Goal: Task Accomplishment & Management: Complete application form

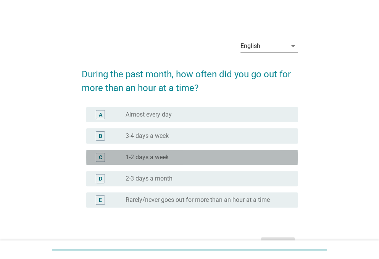
click at [238, 155] on div "radio_button_unchecked 1-2 days a week" at bounding box center [206, 158] width 160 height 8
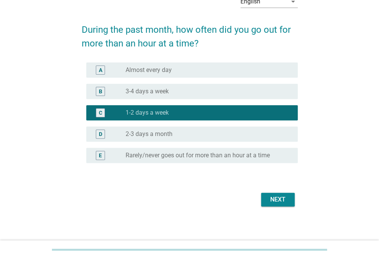
scroll to position [47, 0]
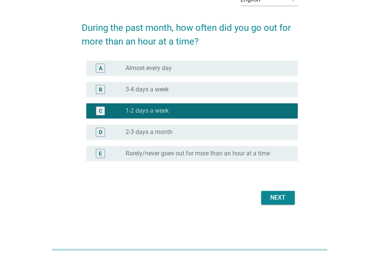
click at [278, 202] on div "Next" at bounding box center [277, 197] width 21 height 9
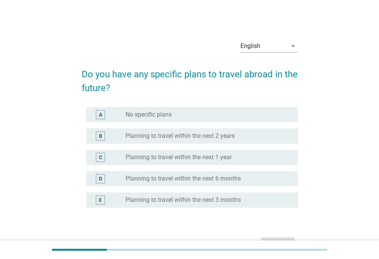
click at [243, 117] on div "radio_button_unchecked No specific plans" at bounding box center [206, 115] width 160 height 8
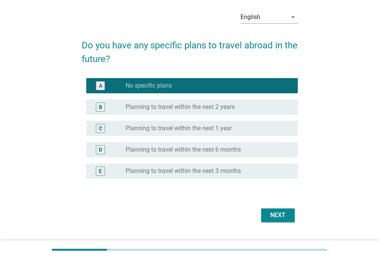
scroll to position [47, 0]
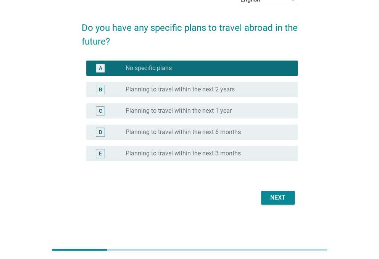
click at [283, 197] on div "Next" at bounding box center [277, 197] width 21 height 9
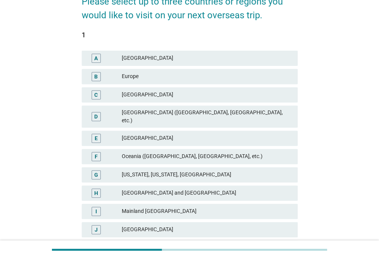
scroll to position [76, 0]
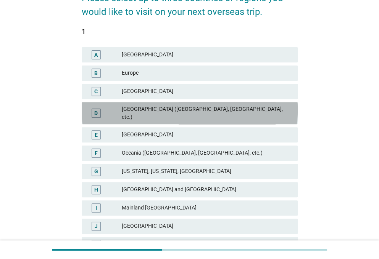
click at [270, 106] on div "[GEOGRAPHIC_DATA] ([GEOGRAPHIC_DATA], [GEOGRAPHIC_DATA], etc.)" at bounding box center [207, 113] width 170 height 16
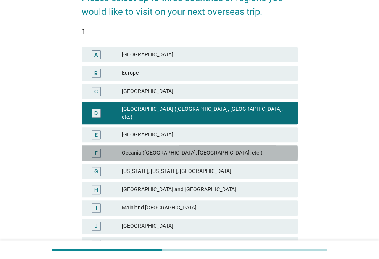
click at [257, 149] on div "Oceania ([GEOGRAPHIC_DATA], [GEOGRAPHIC_DATA], etc.)" at bounding box center [207, 153] width 170 height 9
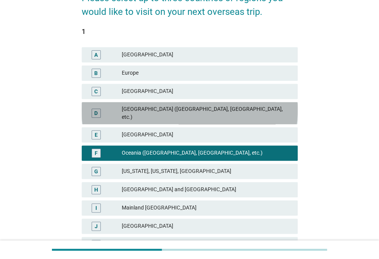
click at [287, 109] on div "[GEOGRAPHIC_DATA] ([GEOGRAPHIC_DATA], [GEOGRAPHIC_DATA], etc.)" at bounding box center [207, 113] width 170 height 16
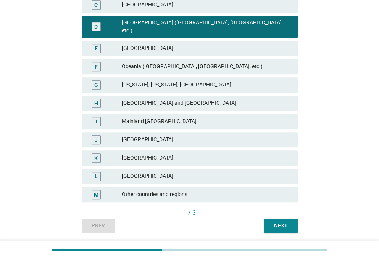
scroll to position [182, 0]
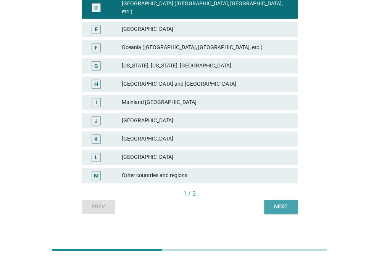
click at [278, 203] on div "Next" at bounding box center [280, 207] width 21 height 8
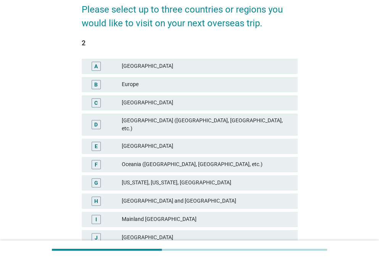
scroll to position [76, 0]
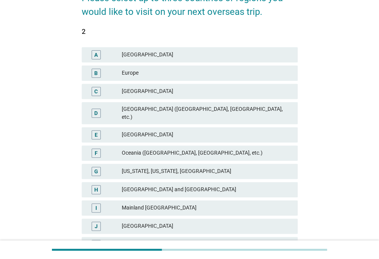
click at [237, 149] on div "Oceania ([GEOGRAPHIC_DATA], [GEOGRAPHIC_DATA], etc.)" at bounding box center [207, 153] width 170 height 9
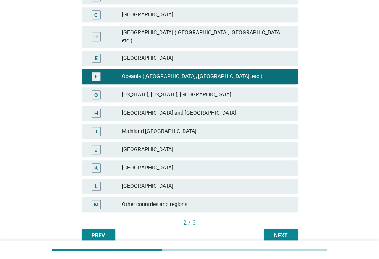
scroll to position [182, 0]
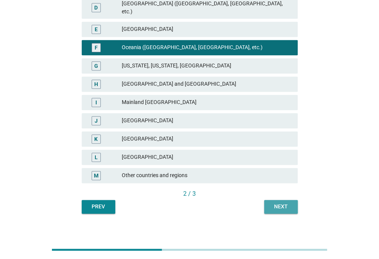
click at [270, 203] on div "Next" at bounding box center [280, 207] width 21 height 8
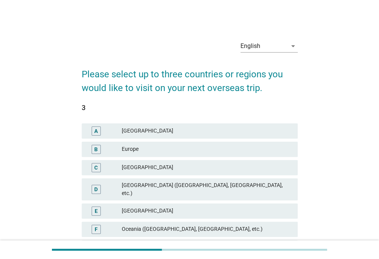
click at [203, 143] on div "B Europe" at bounding box center [190, 149] width 216 height 15
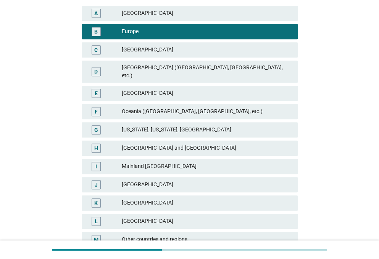
scroll to position [182, 0]
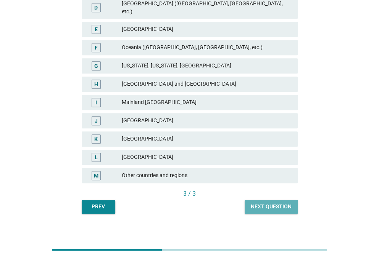
click at [261, 203] on div "Next question" at bounding box center [271, 207] width 41 height 8
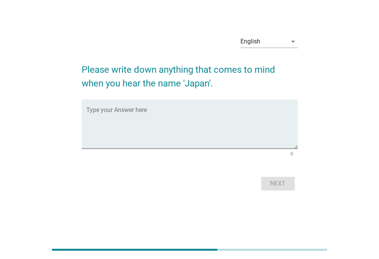
scroll to position [0, 0]
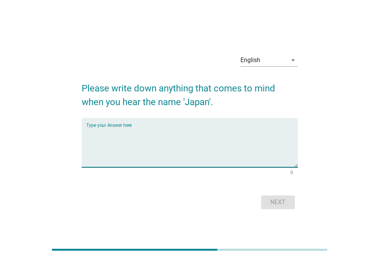
click at [201, 149] on textarea "Type your Answer here" at bounding box center [191, 147] width 211 height 40
type textarea "Sakura,anime"
click at [278, 203] on div "Next" at bounding box center [277, 202] width 21 height 9
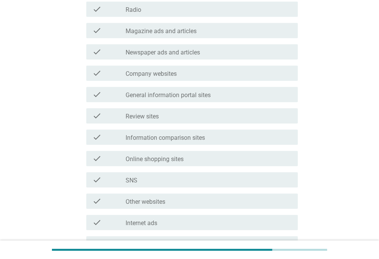
scroll to position [148, 0]
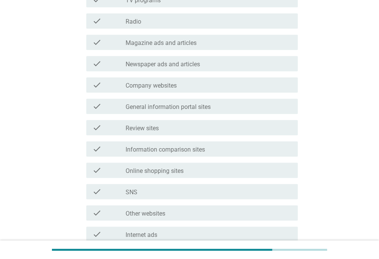
click at [168, 109] on label "General information portal sites" at bounding box center [168, 107] width 85 height 8
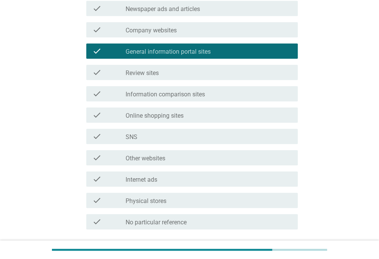
scroll to position [224, 0]
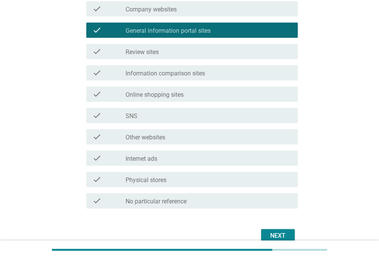
click at [269, 232] on div "Next" at bounding box center [277, 236] width 21 height 9
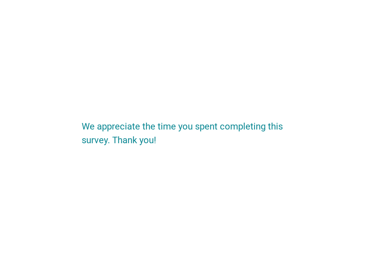
scroll to position [0, 0]
